Goal: Navigation & Orientation: Find specific page/section

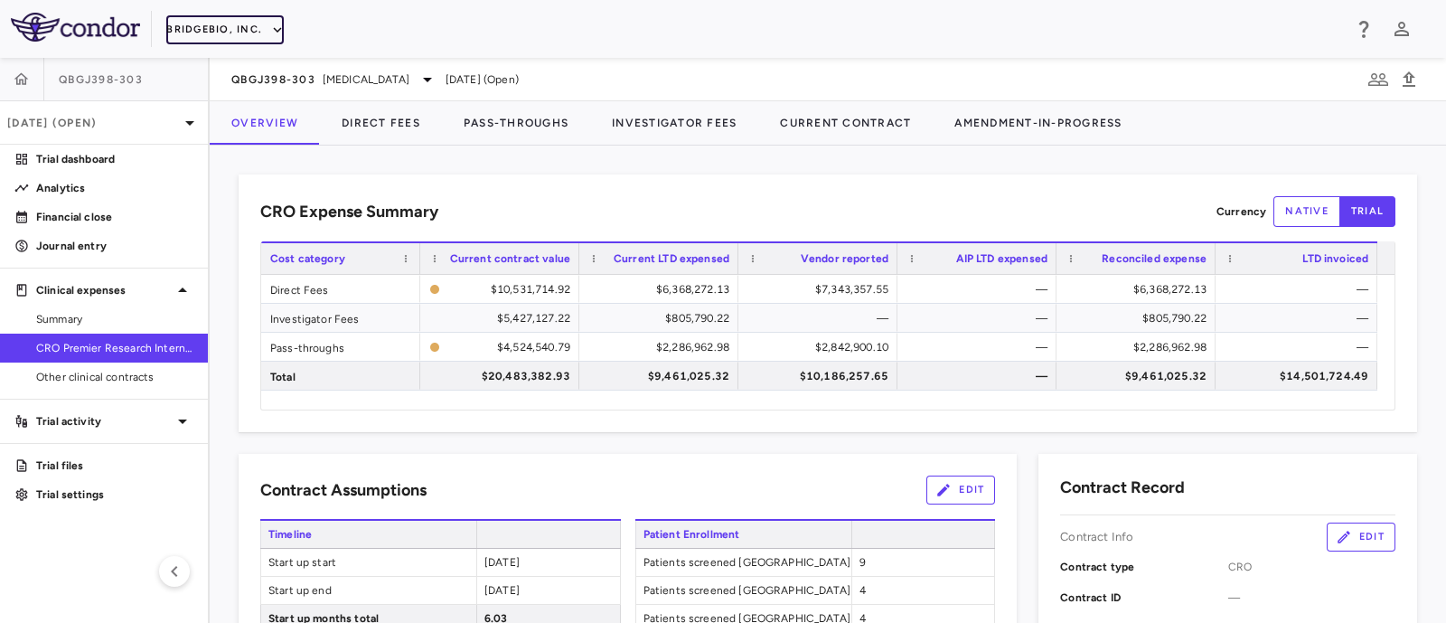
click at [243, 30] on button "BridgeBio, Inc." at bounding box center [224, 29] width 117 height 29
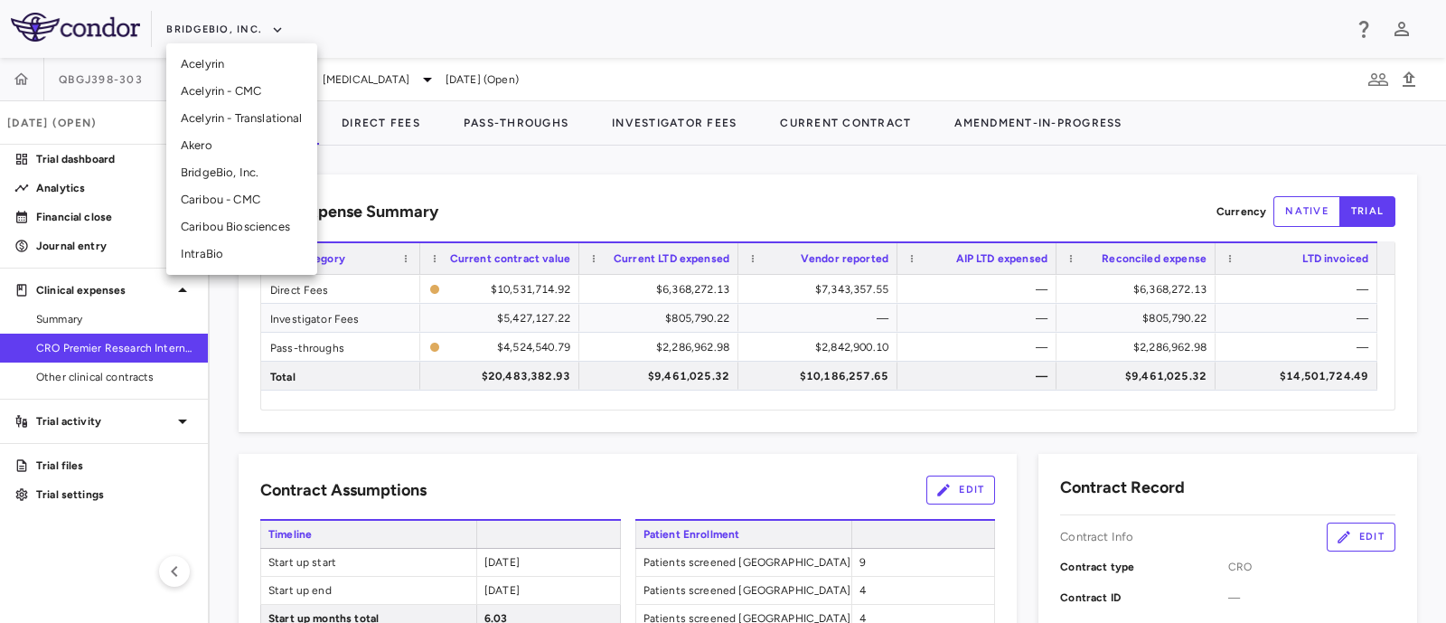
click at [236, 197] on li "Caribou - CMC" at bounding box center [241, 199] width 151 height 27
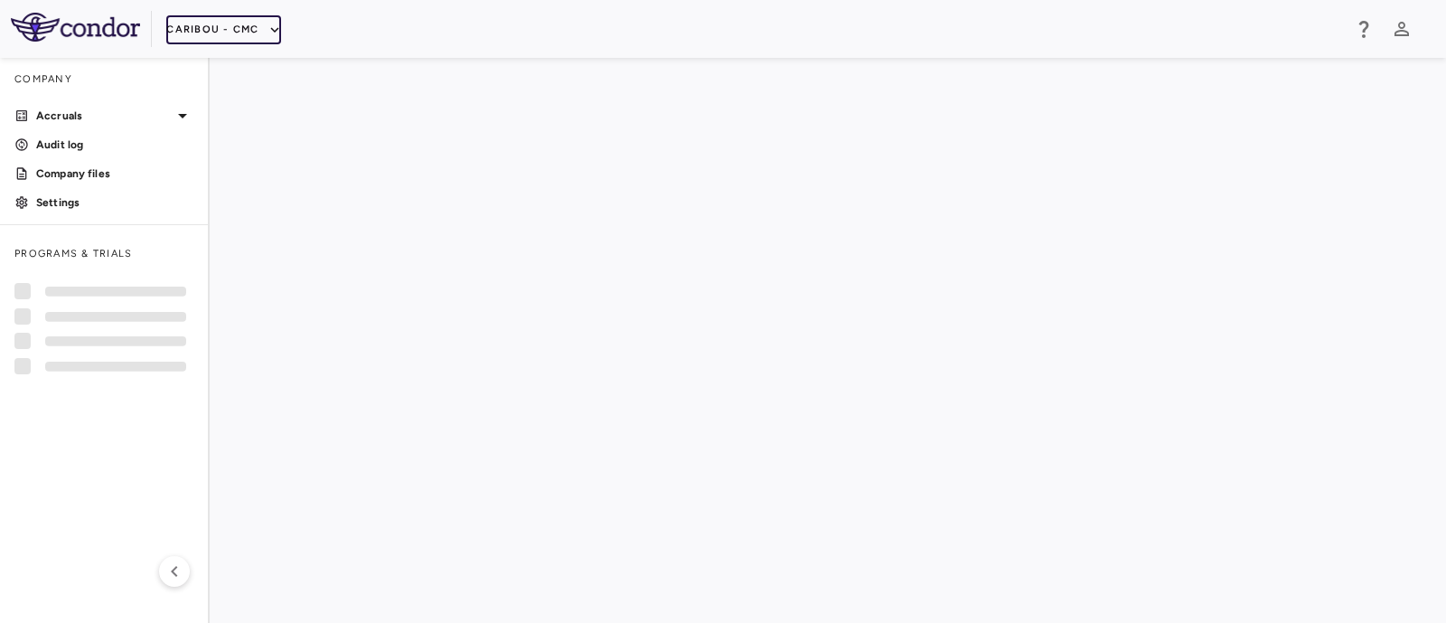
click at [258, 30] on button "Caribou - CMC" at bounding box center [223, 29] width 114 height 29
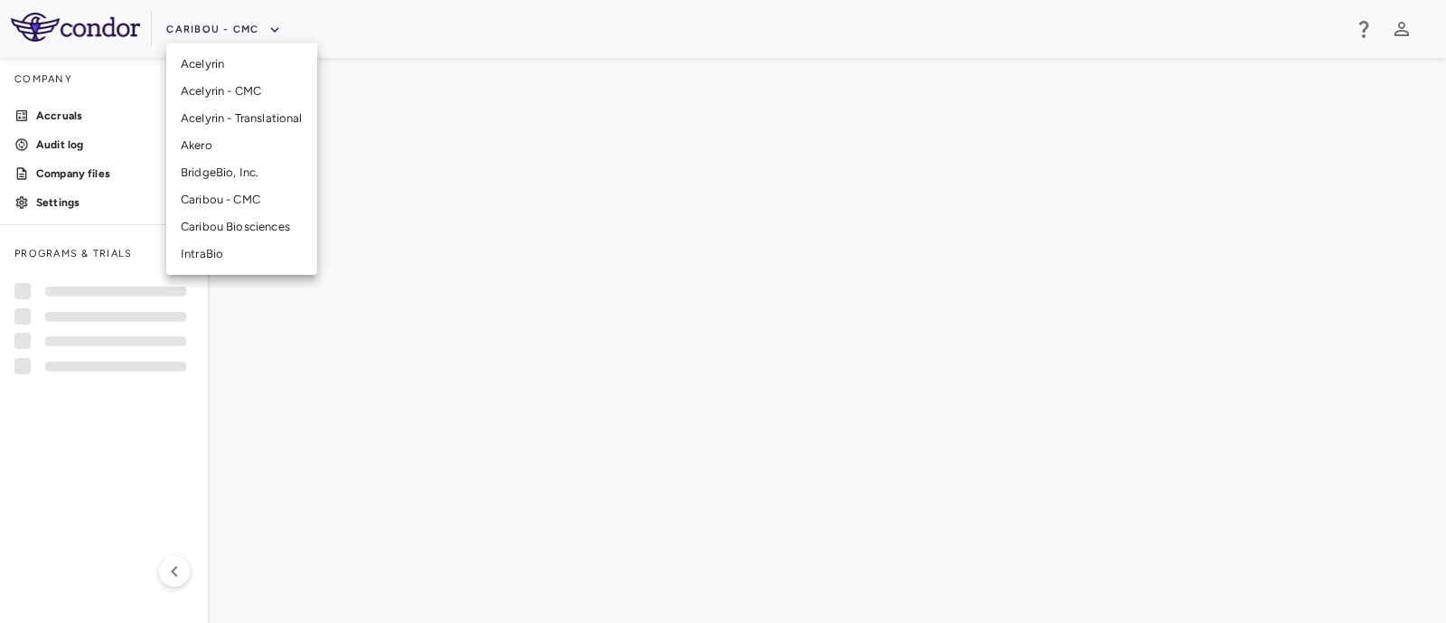
click at [222, 233] on li "Caribou Biosciences" at bounding box center [241, 226] width 151 height 27
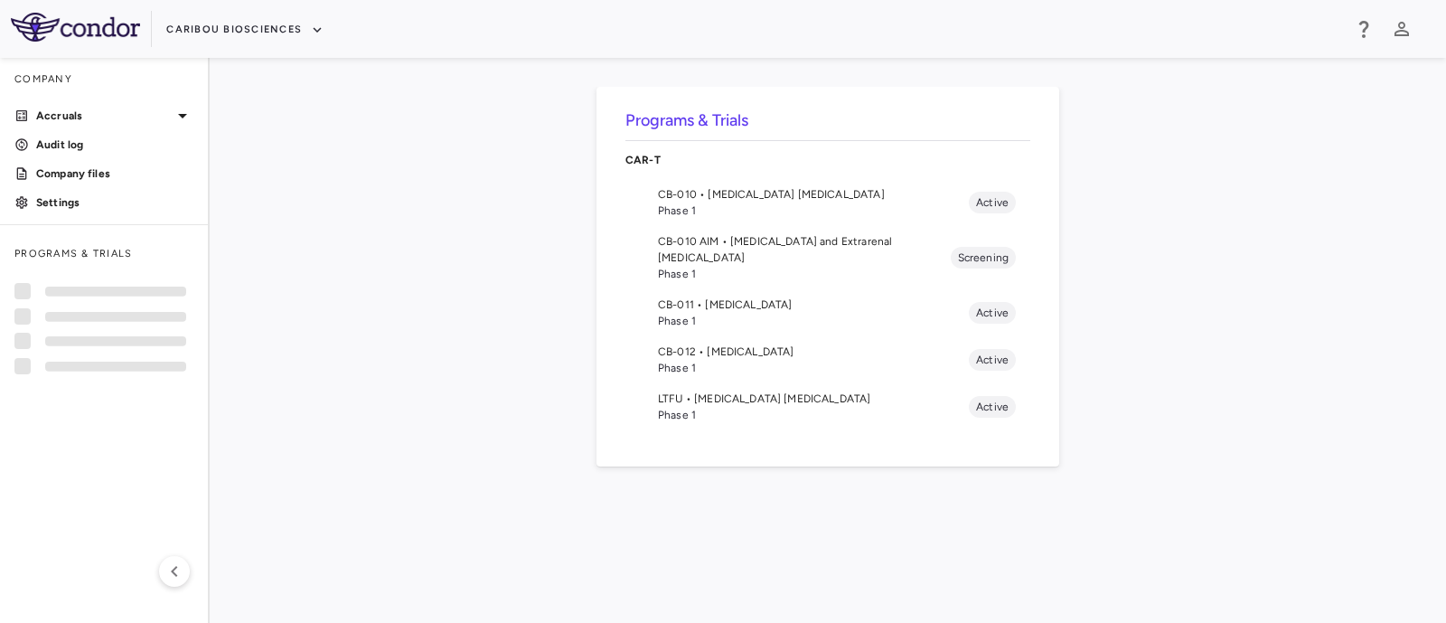
click at [740, 343] on span "CB-012 • [MEDICAL_DATA]" at bounding box center [813, 351] width 311 height 16
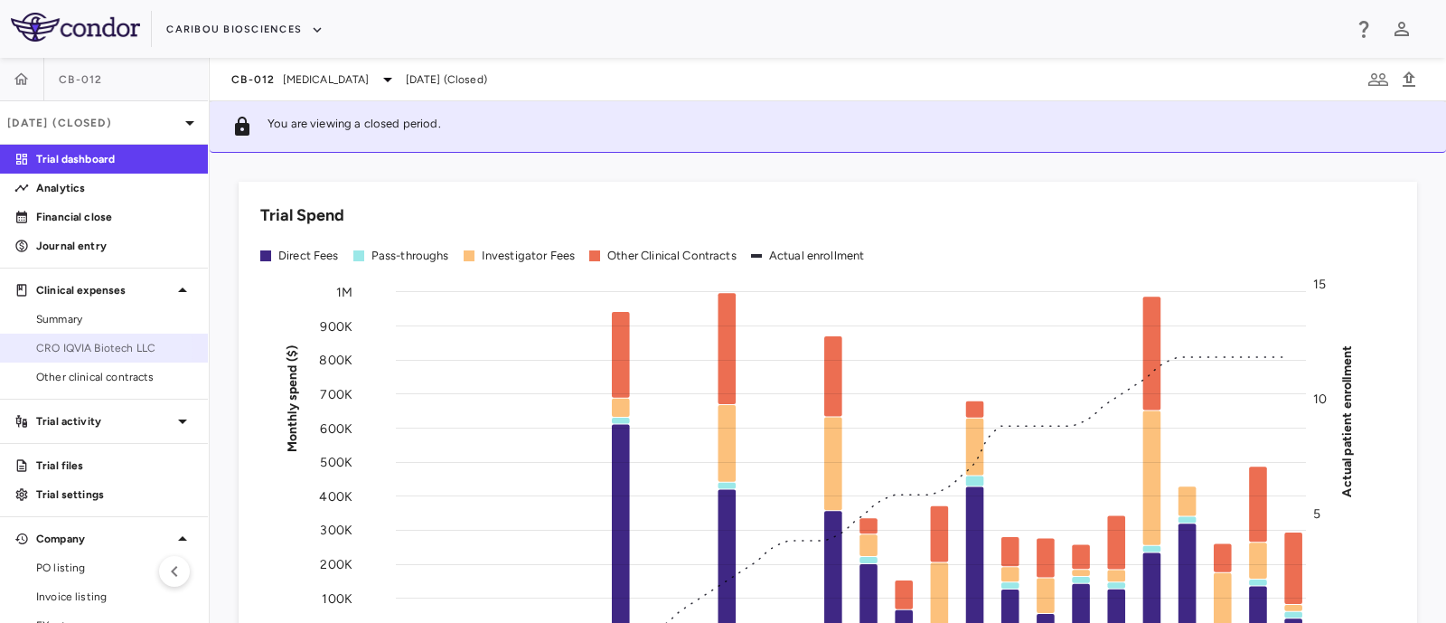
click at [86, 350] on span "CRO IQVIA Biotech LLC" at bounding box center [114, 348] width 157 height 16
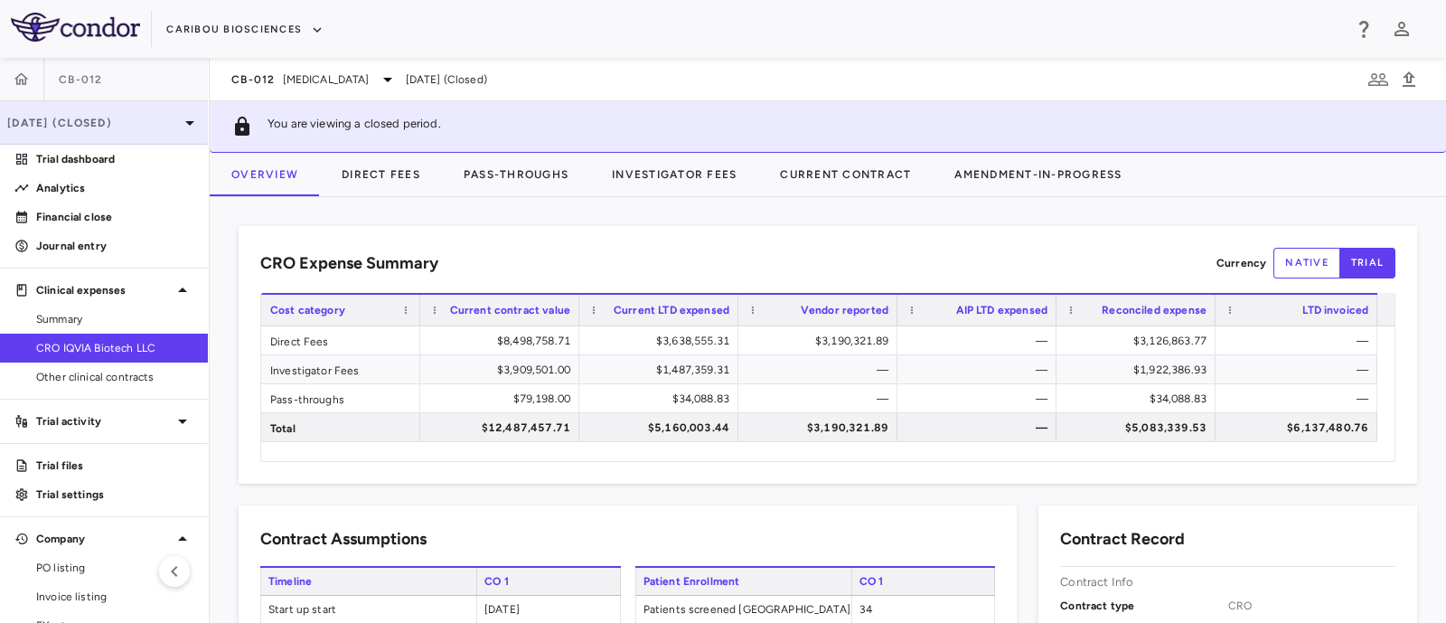
click at [179, 127] on icon at bounding box center [190, 123] width 22 height 22
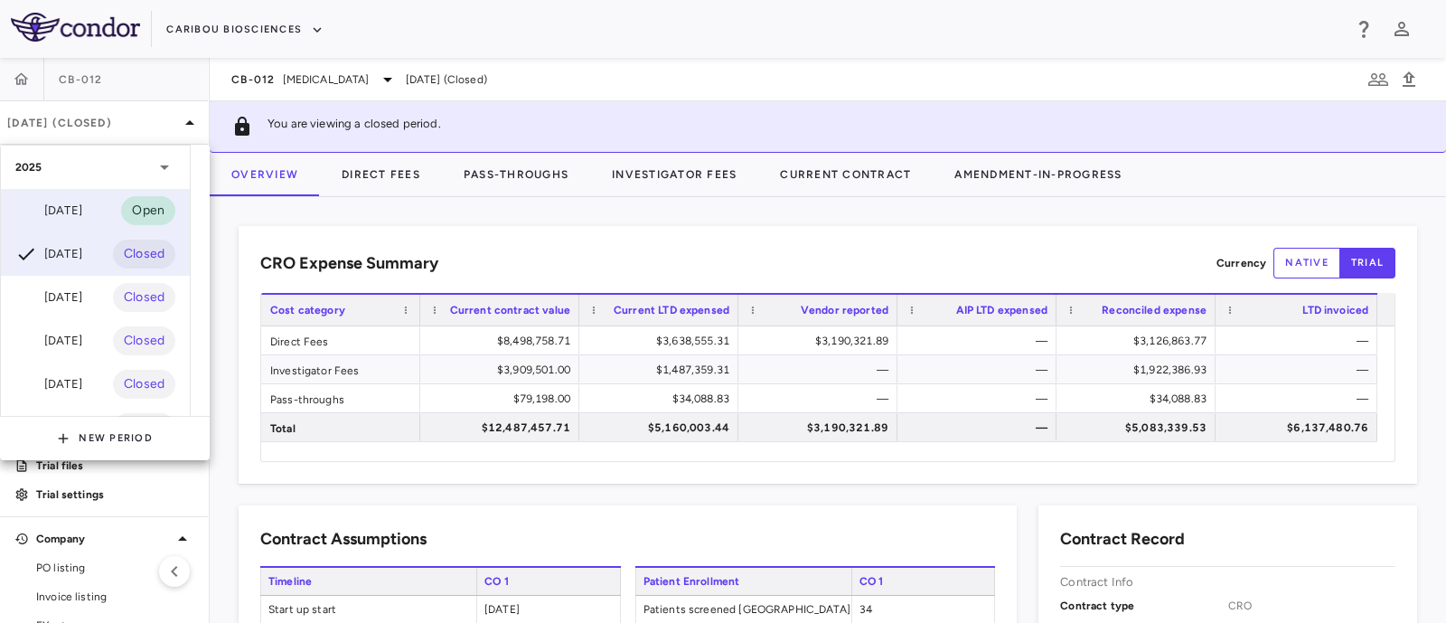
click at [82, 215] on div "[DATE]" at bounding box center [48, 211] width 67 height 22
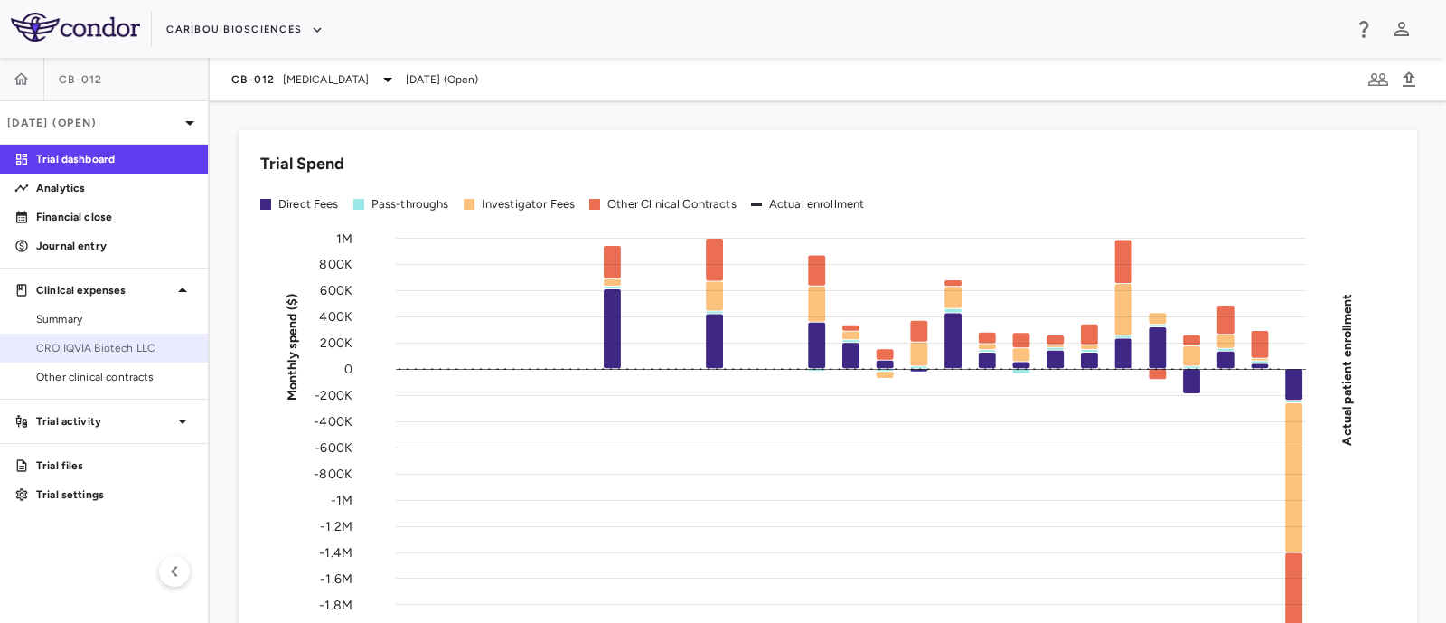
click at [70, 341] on span "CRO IQVIA Biotech LLC" at bounding box center [114, 348] width 157 height 16
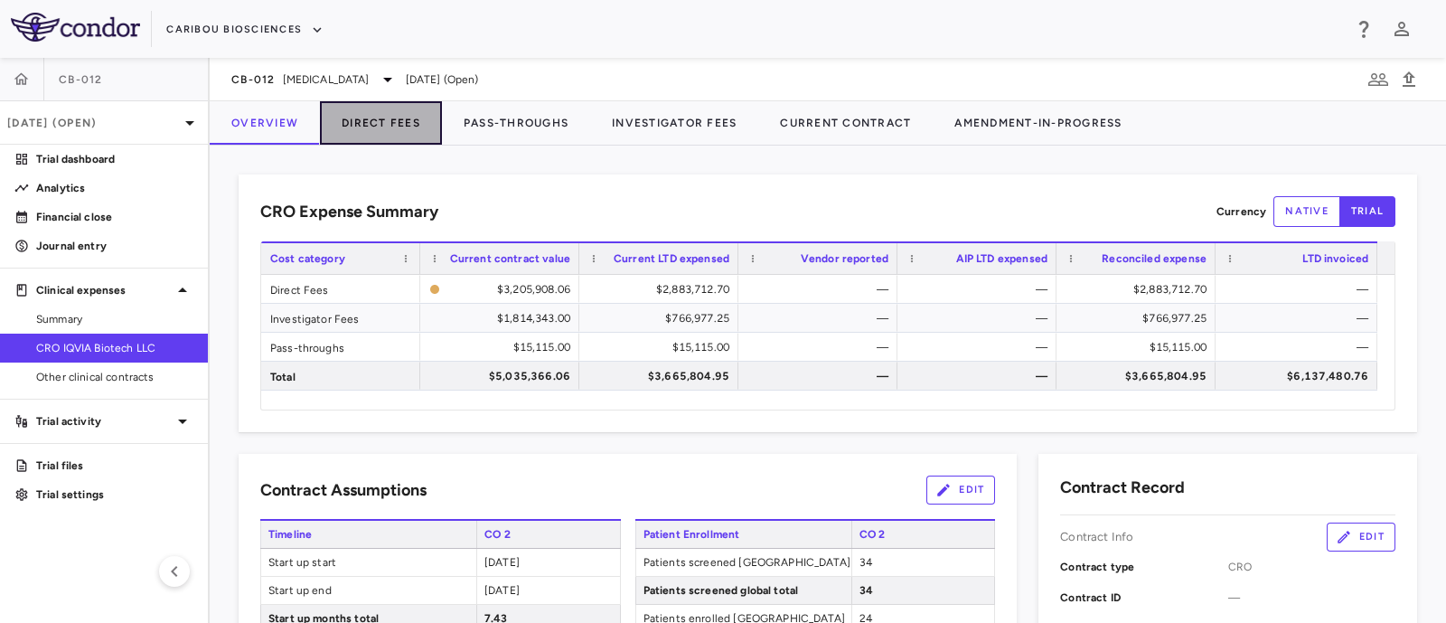
click at [377, 123] on button "Direct Fees" at bounding box center [381, 122] width 122 height 43
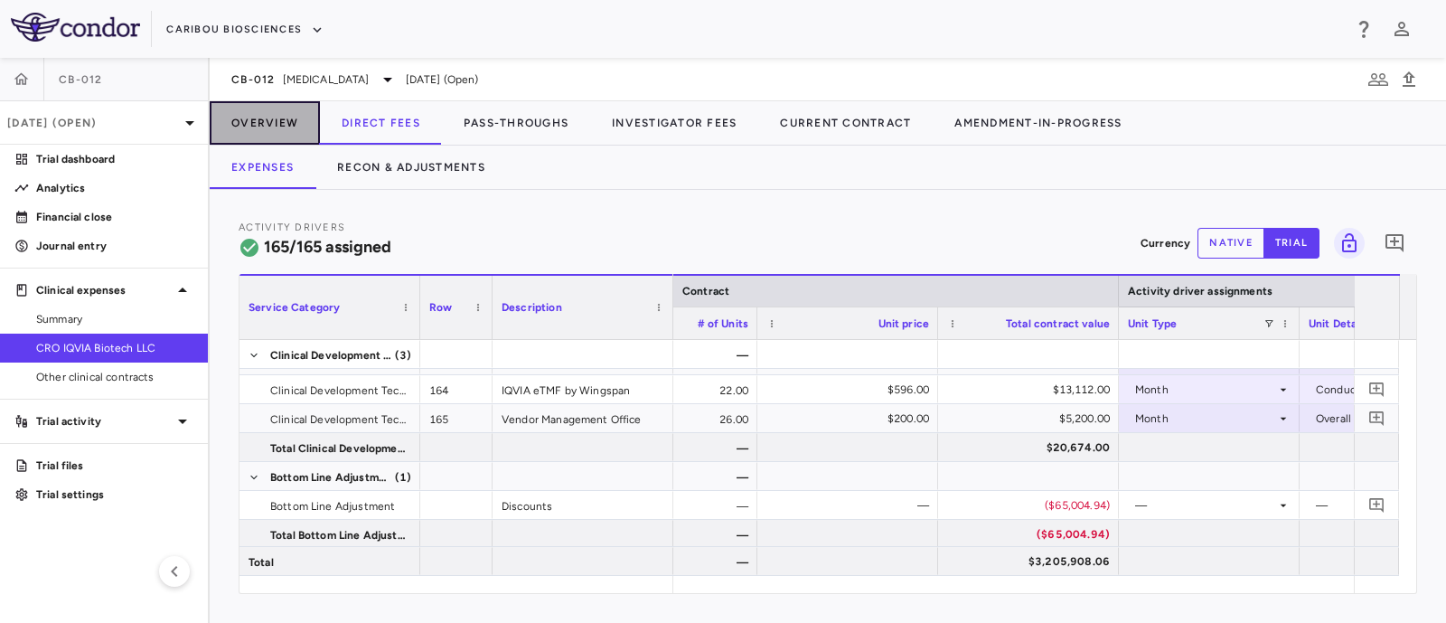
click at [235, 105] on button "Overview" at bounding box center [265, 122] width 110 height 43
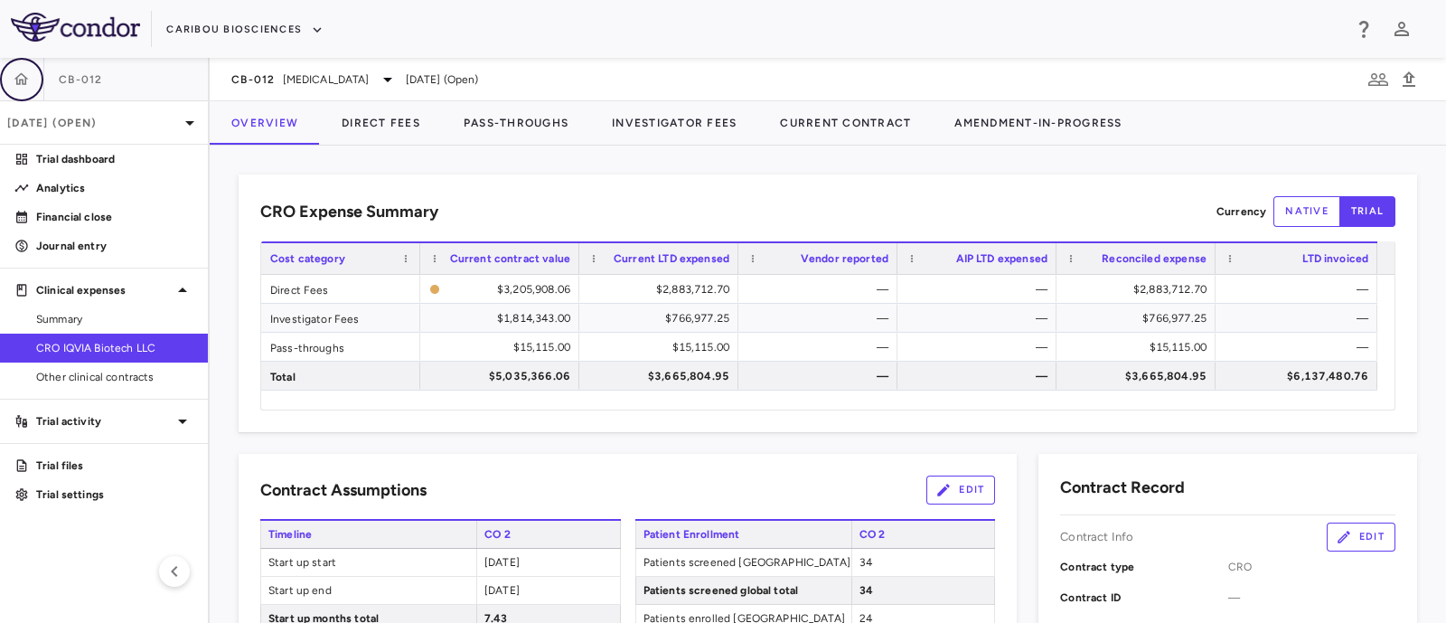
click at [23, 75] on icon "button" at bounding box center [21, 78] width 15 height 13
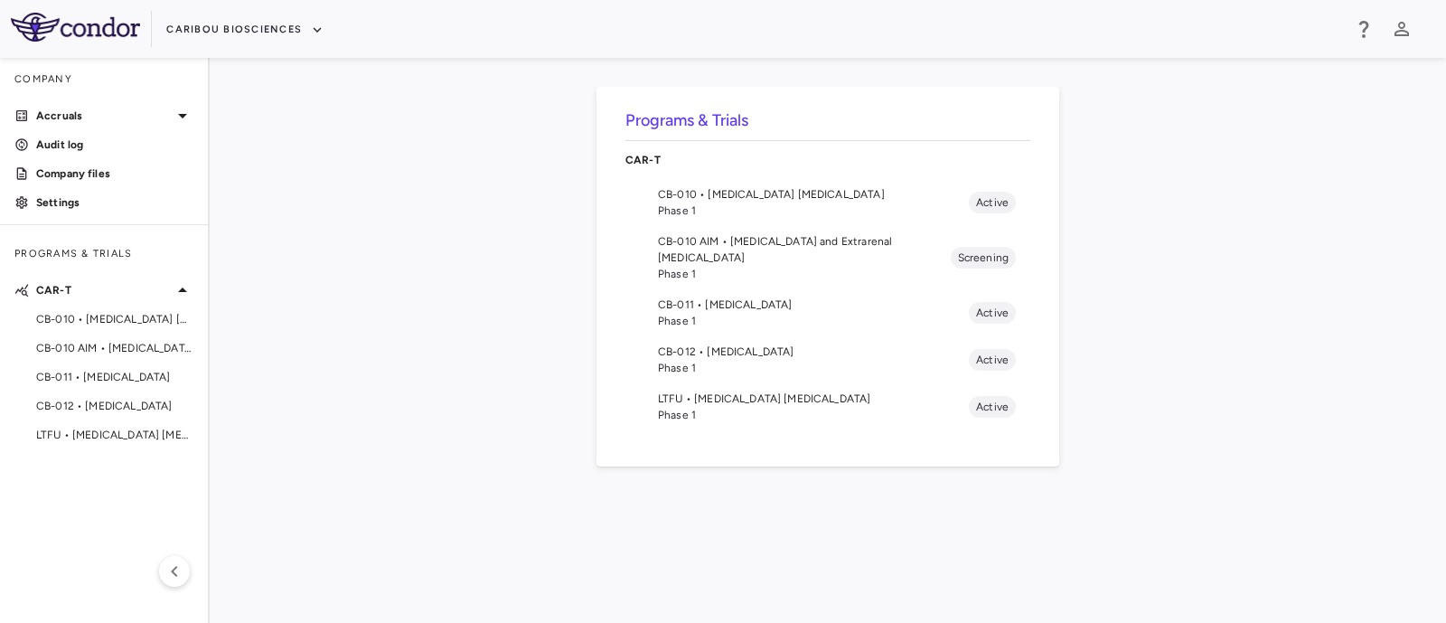
click at [690, 407] on span "Phase 1" at bounding box center [813, 415] width 311 height 16
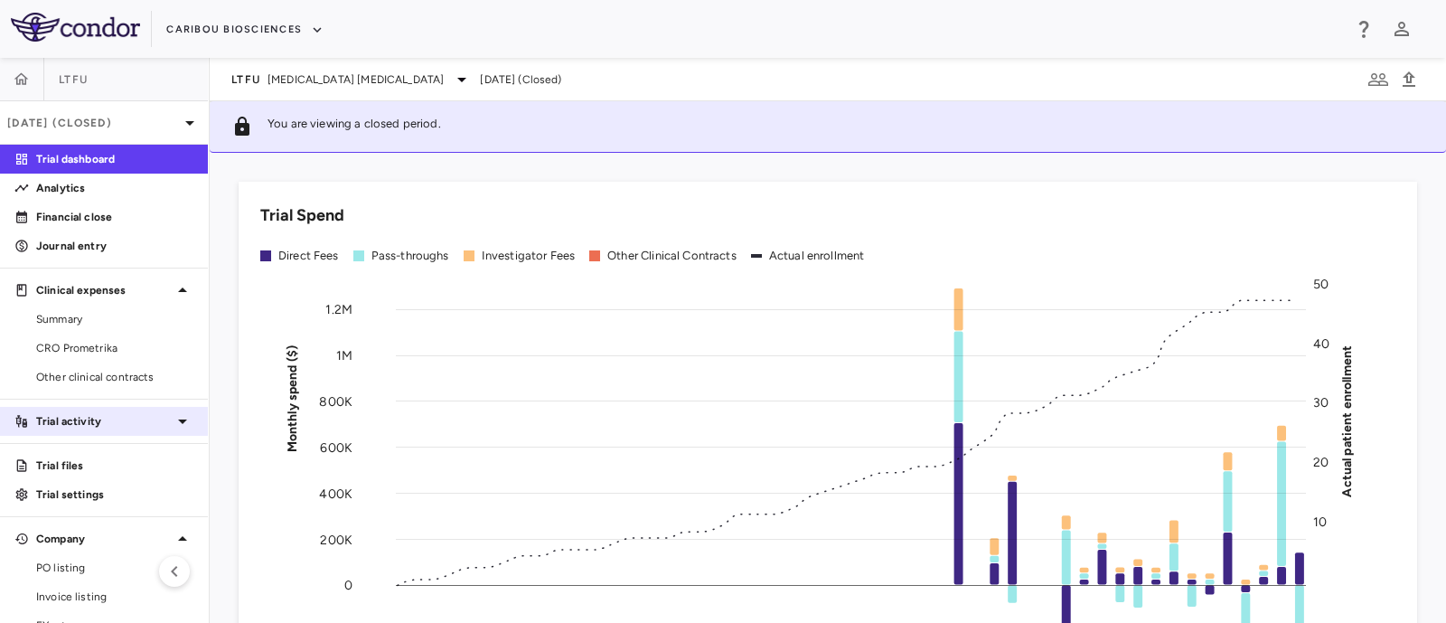
click at [172, 416] on icon at bounding box center [183, 421] width 22 height 22
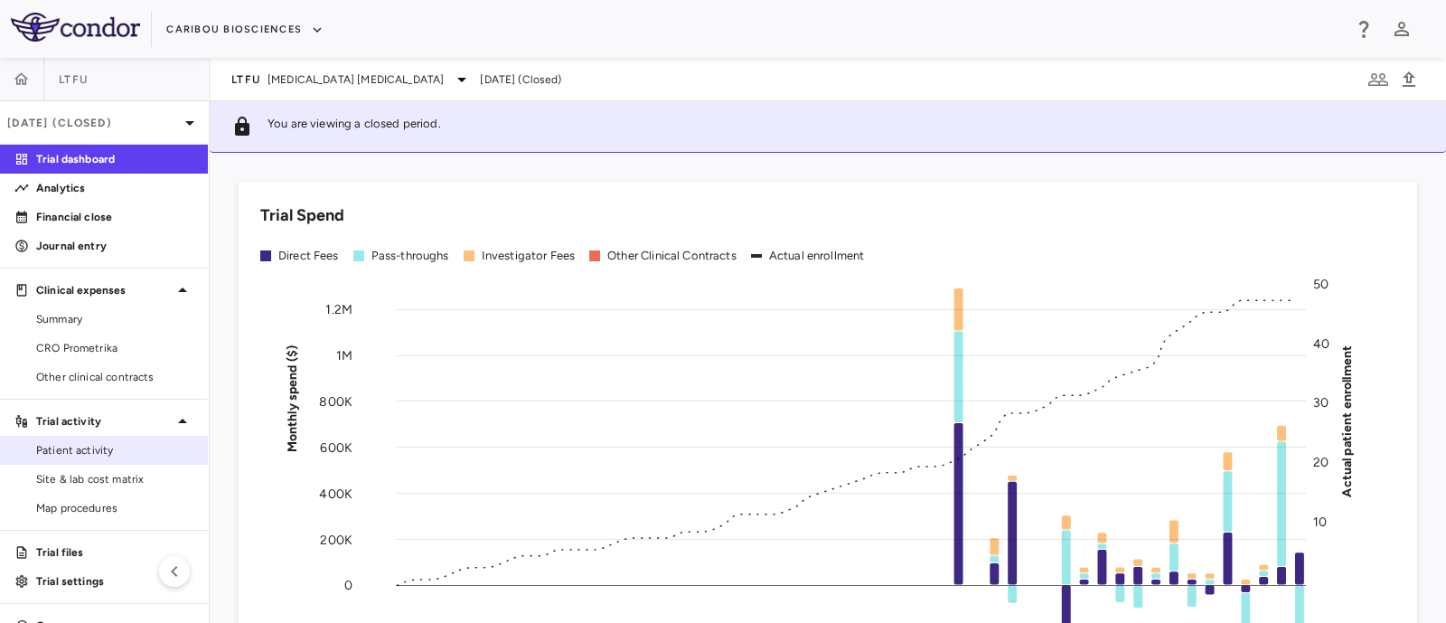
click at [45, 449] on span "Patient activity" at bounding box center [114, 450] width 157 height 16
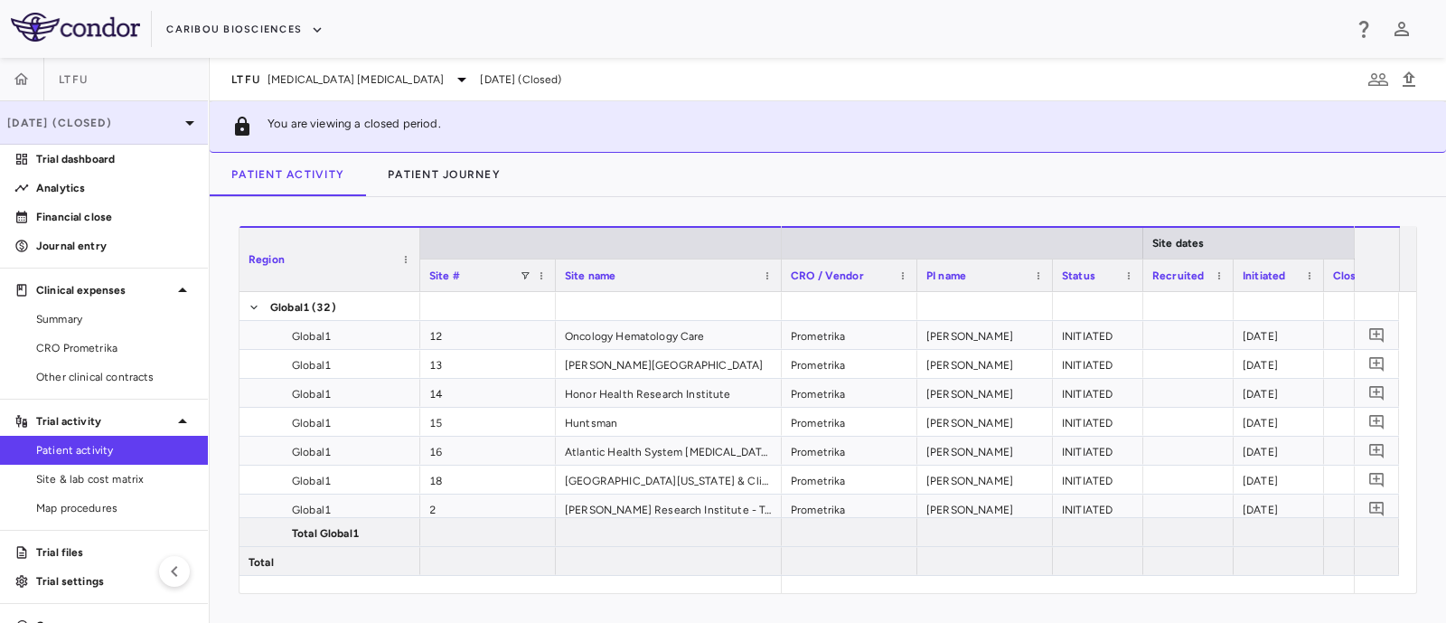
click at [179, 120] on icon at bounding box center [190, 123] width 22 height 22
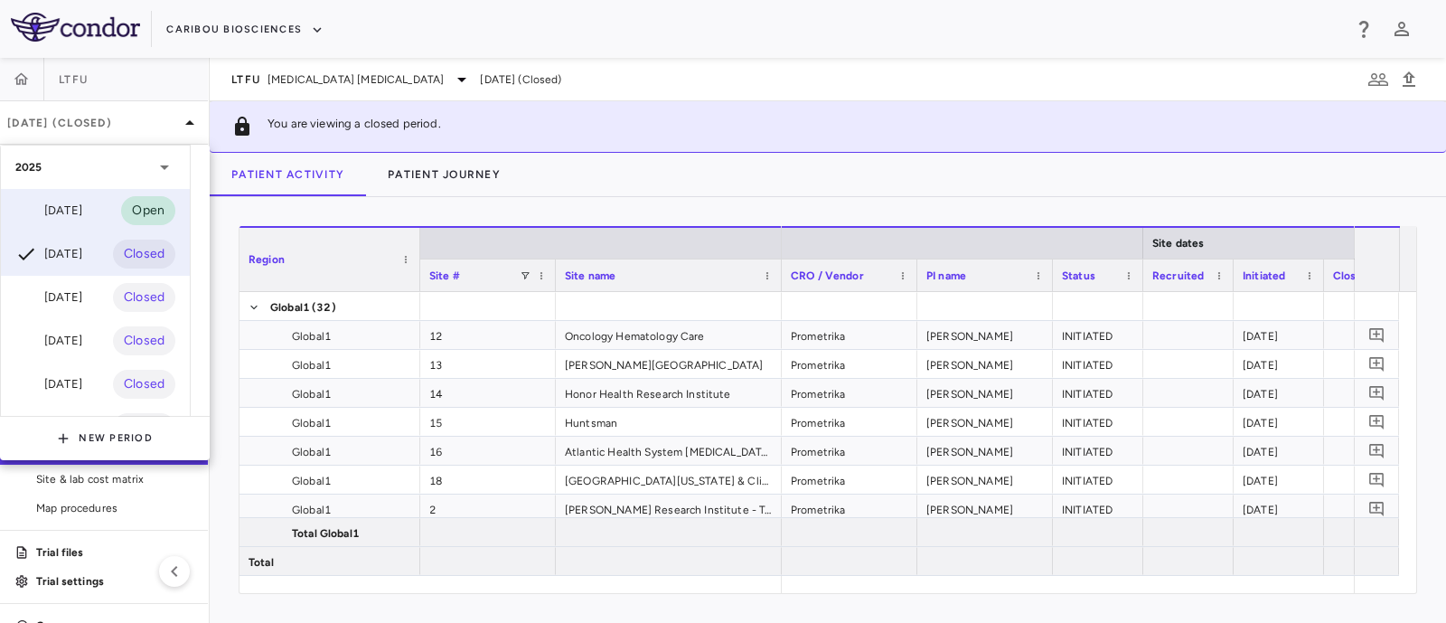
click at [53, 200] on div "[DATE]" at bounding box center [48, 211] width 67 height 22
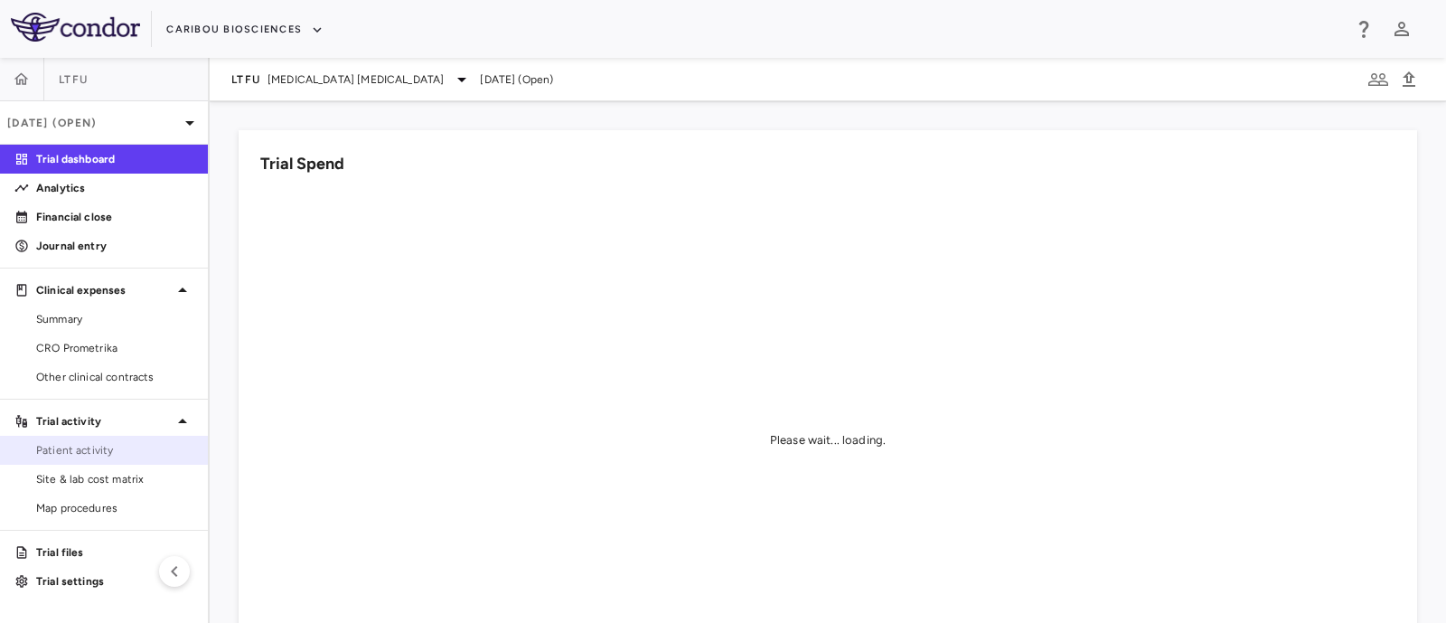
click at [58, 455] on span "Patient activity" at bounding box center [114, 450] width 157 height 16
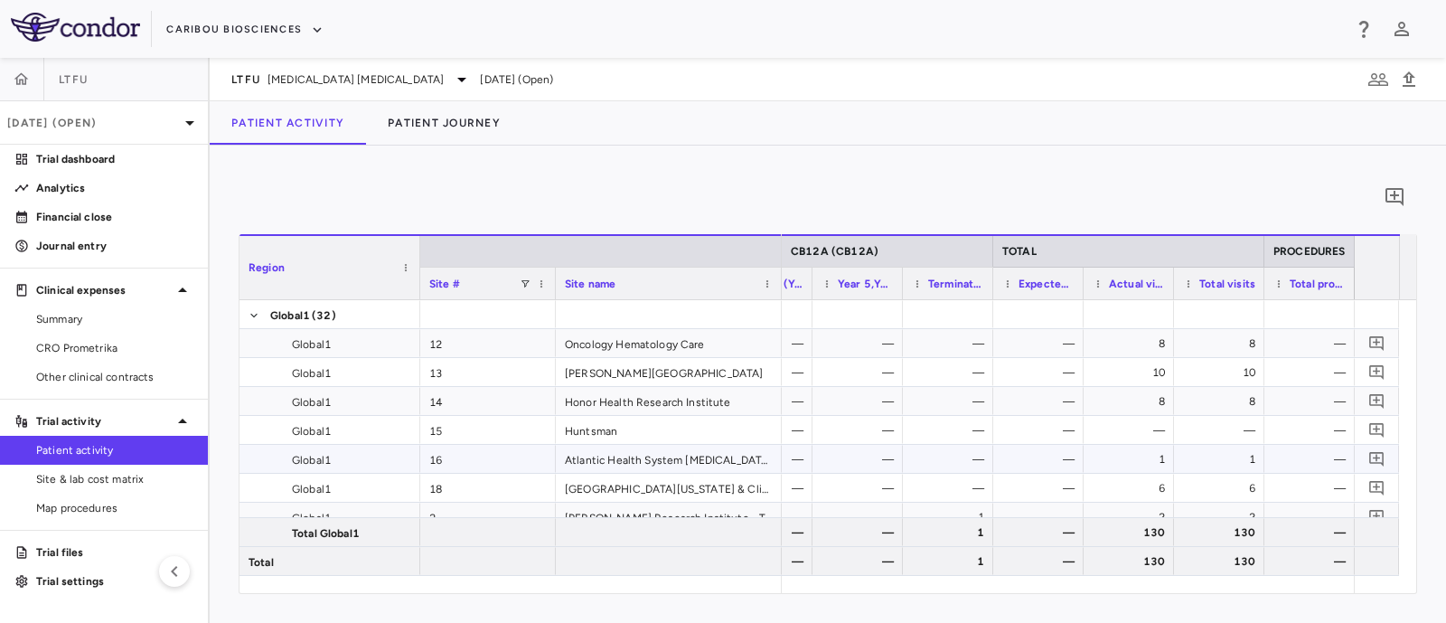
scroll to position [94, 0]
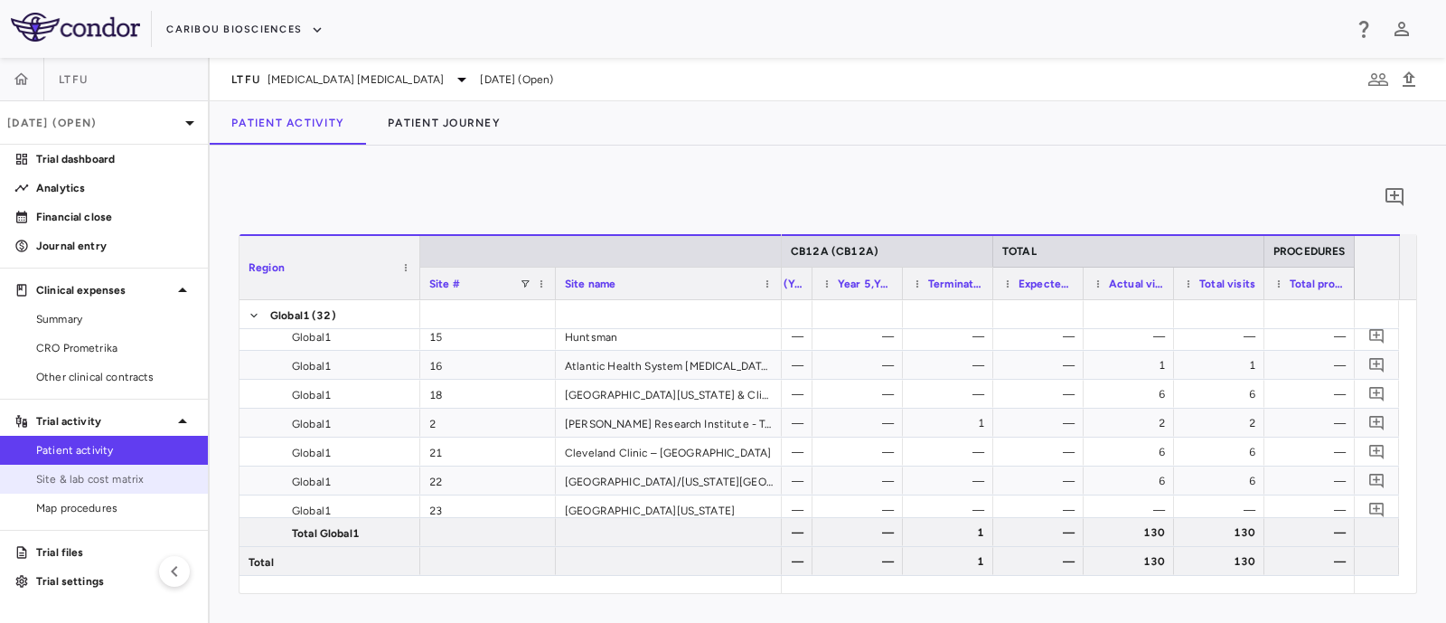
click at [96, 480] on span "Site & lab cost matrix" at bounding box center [114, 479] width 157 height 16
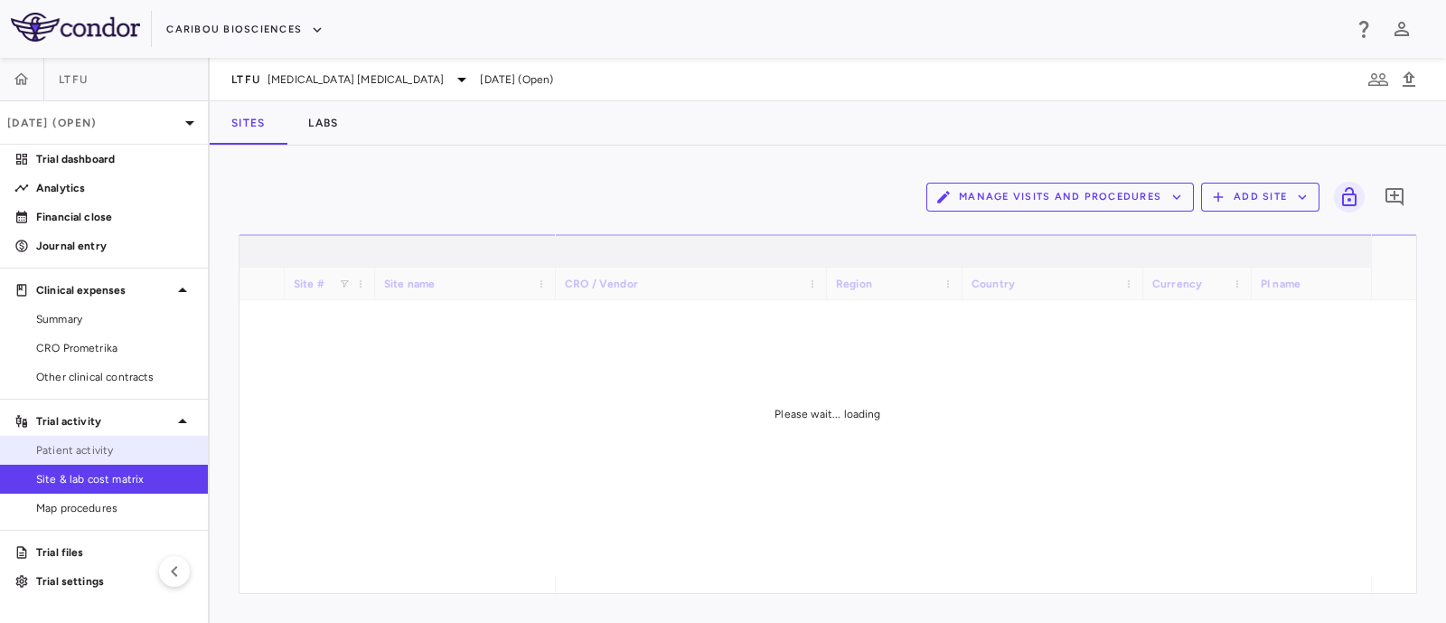
click at [79, 453] on span "Patient activity" at bounding box center [114, 450] width 157 height 16
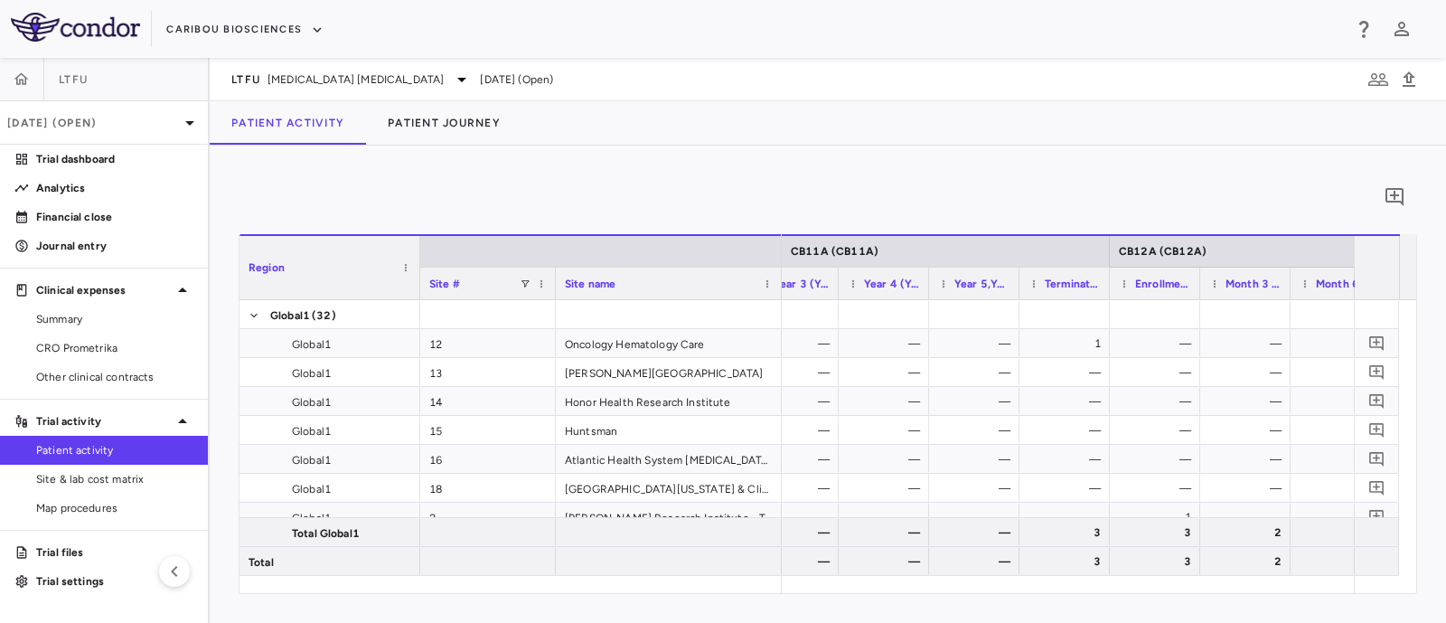
scroll to position [0, 3313]
